Goal: Task Accomplishment & Management: Manage account settings

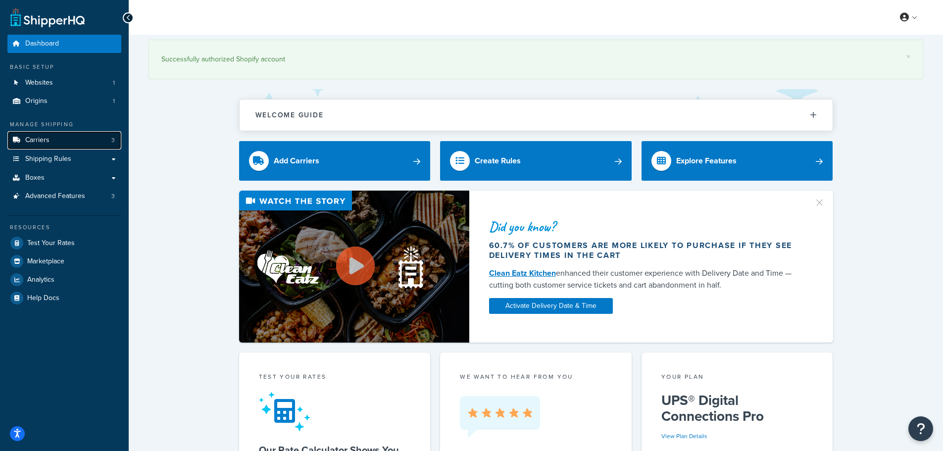
click at [30, 136] on span "Carriers" at bounding box center [37, 140] width 24 height 8
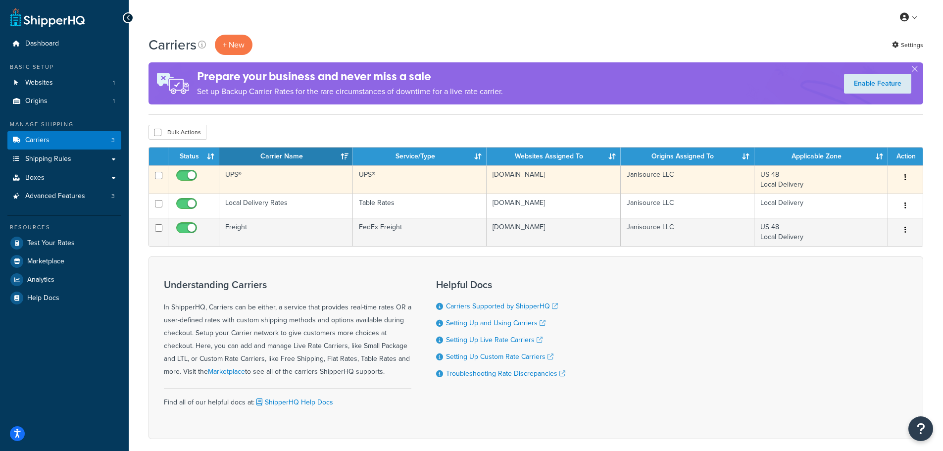
click at [269, 178] on td "UPS®" at bounding box center [286, 179] width 134 height 28
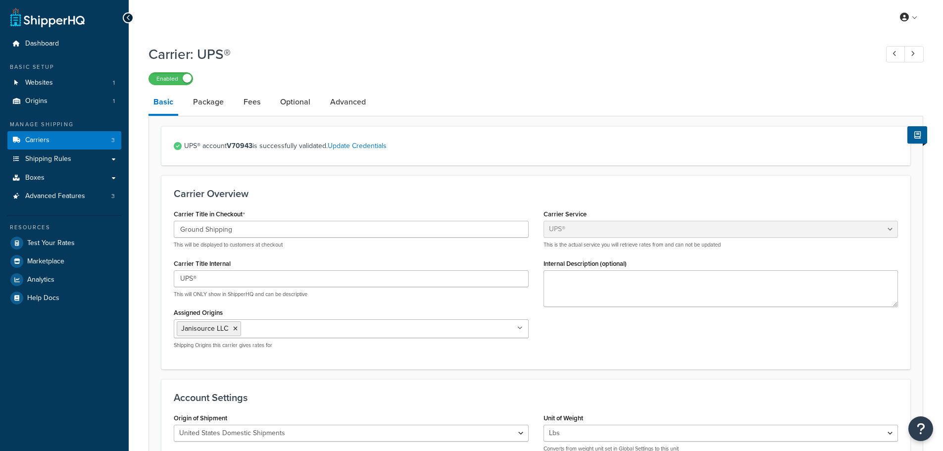
select select "ups"
click at [59, 18] on link at bounding box center [47, 17] width 74 height 20
